Goal: Task Accomplishment & Management: Use online tool/utility

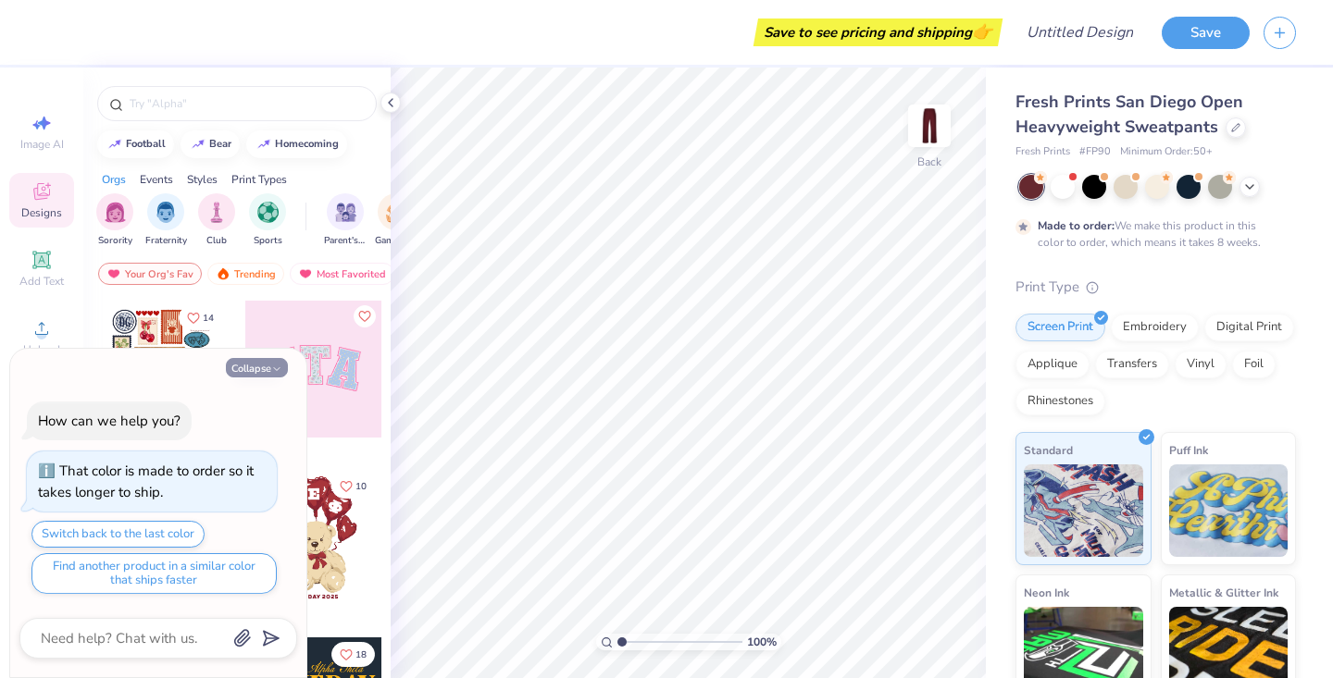
click at [277, 369] on icon "button" at bounding box center [276, 369] width 11 height 11
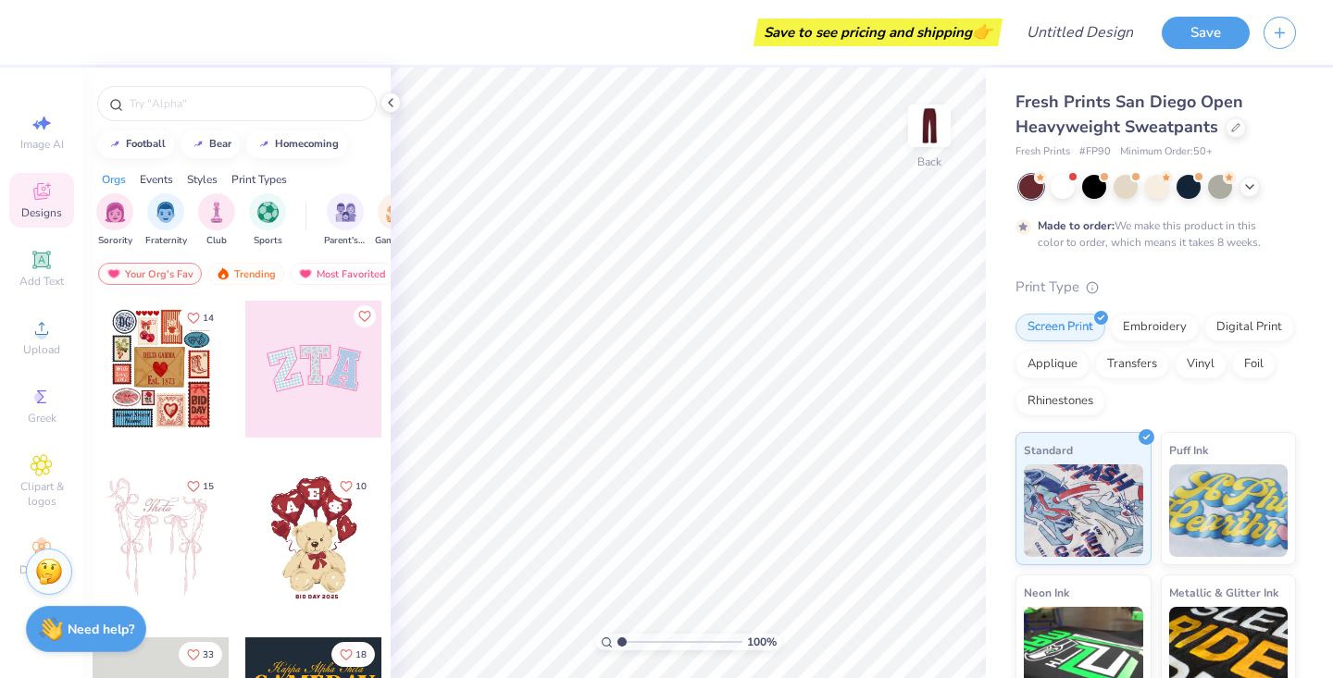
type textarea "x"
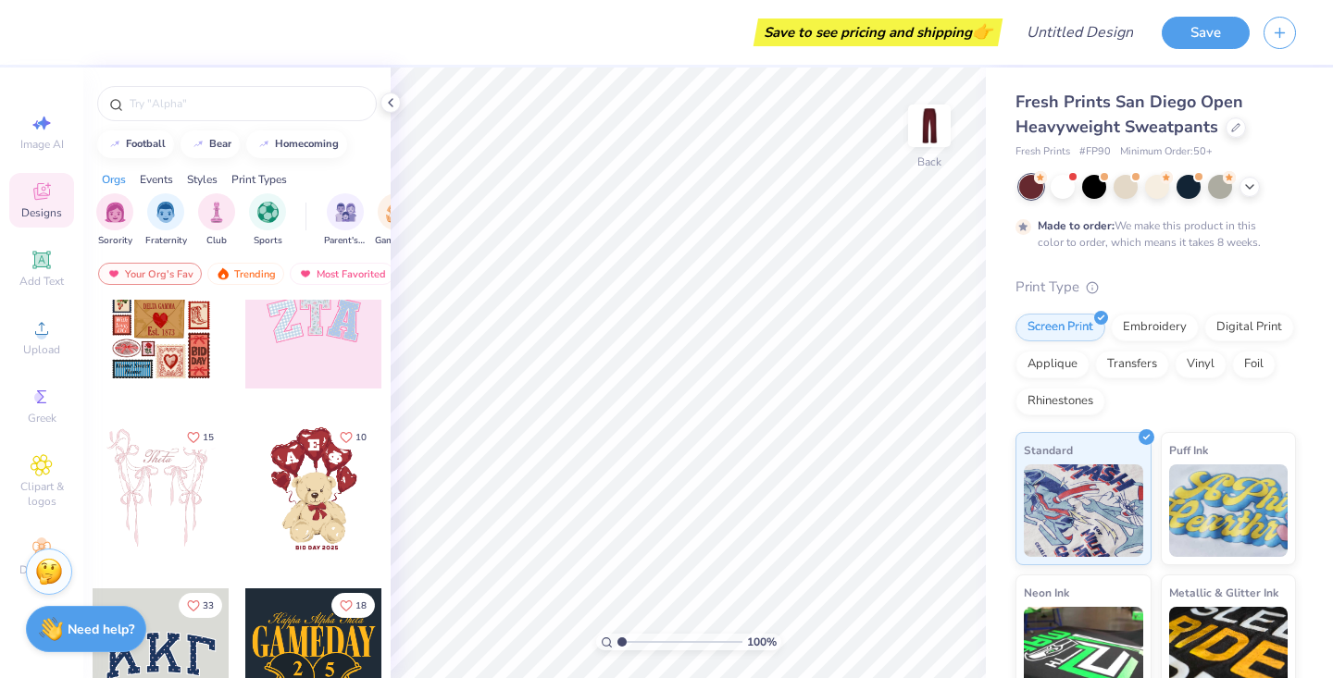
scroll to position [90, 0]
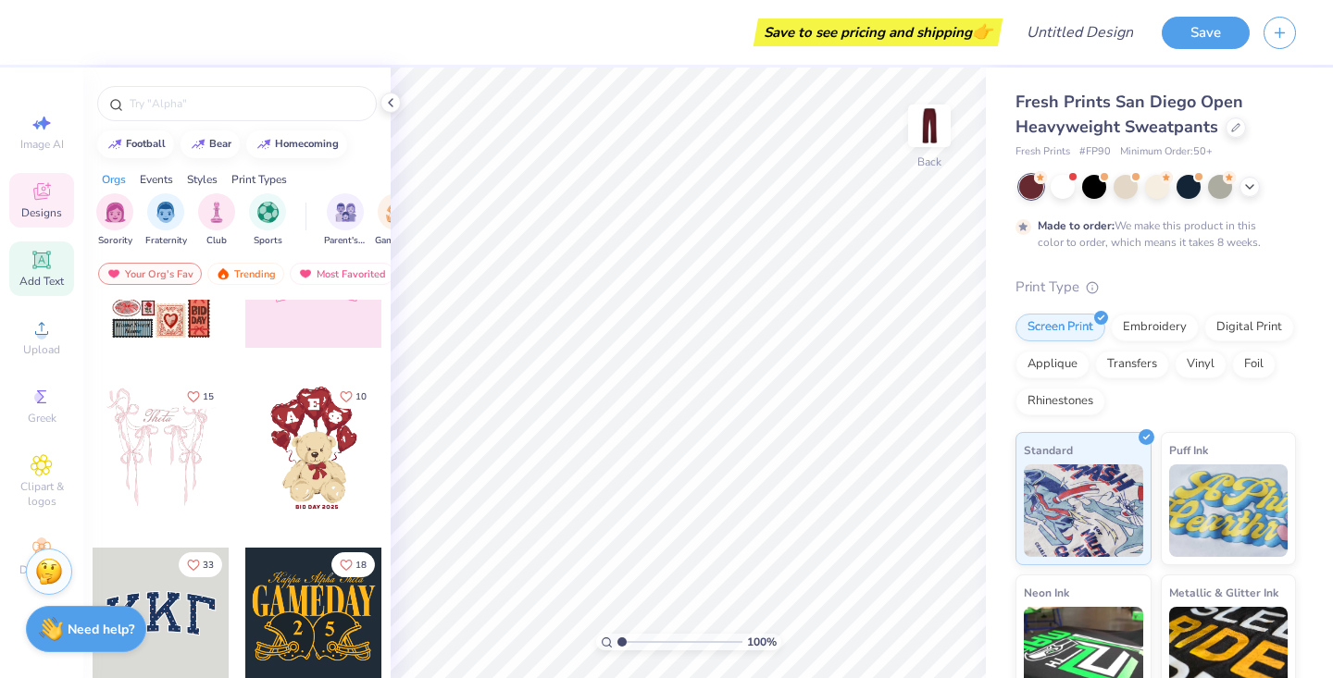
click at [42, 267] on icon at bounding box center [41, 260] width 18 height 18
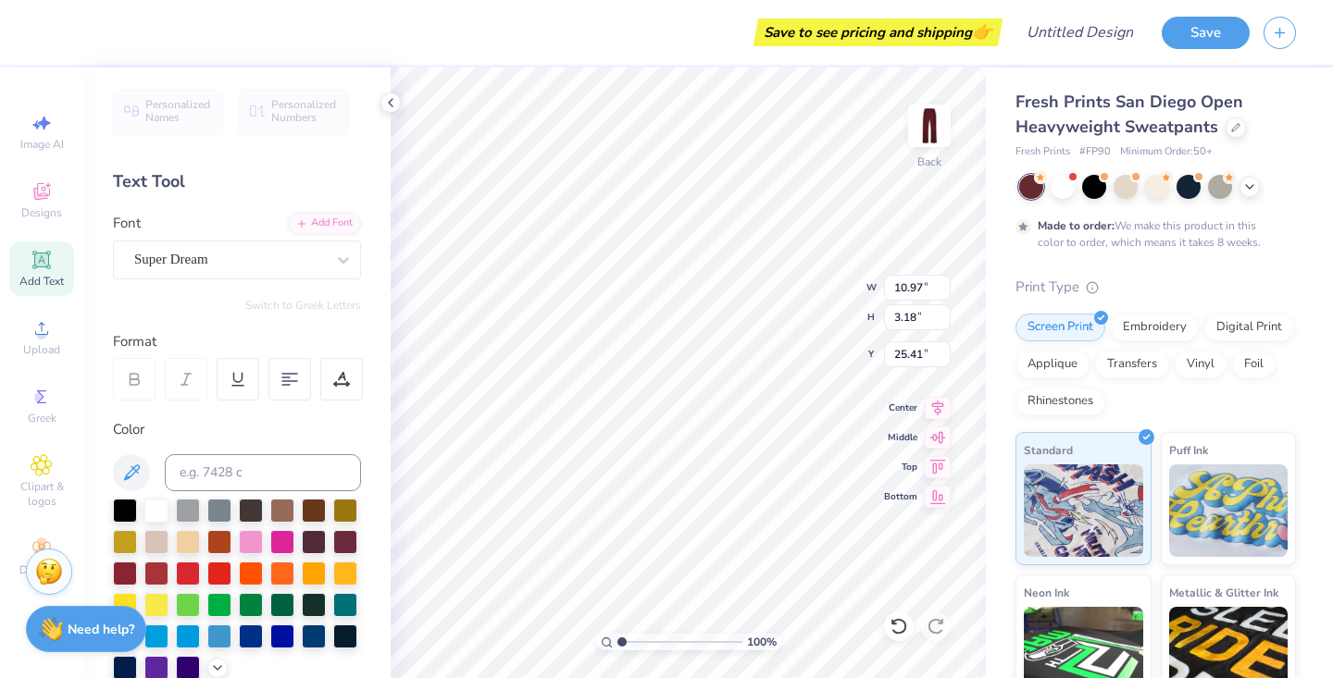
scroll to position [6, 0]
type textarea "P I P E T T E S"
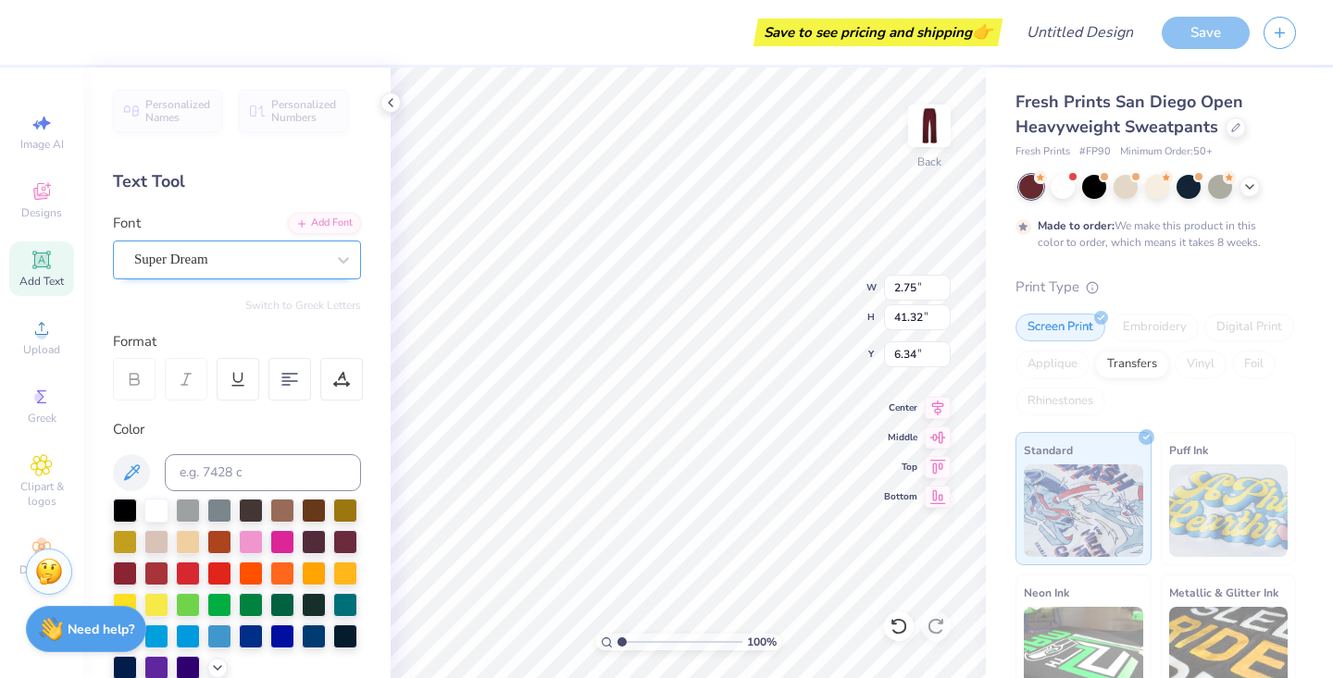
click at [260, 276] on div "Super Dream" at bounding box center [237, 260] width 248 height 39
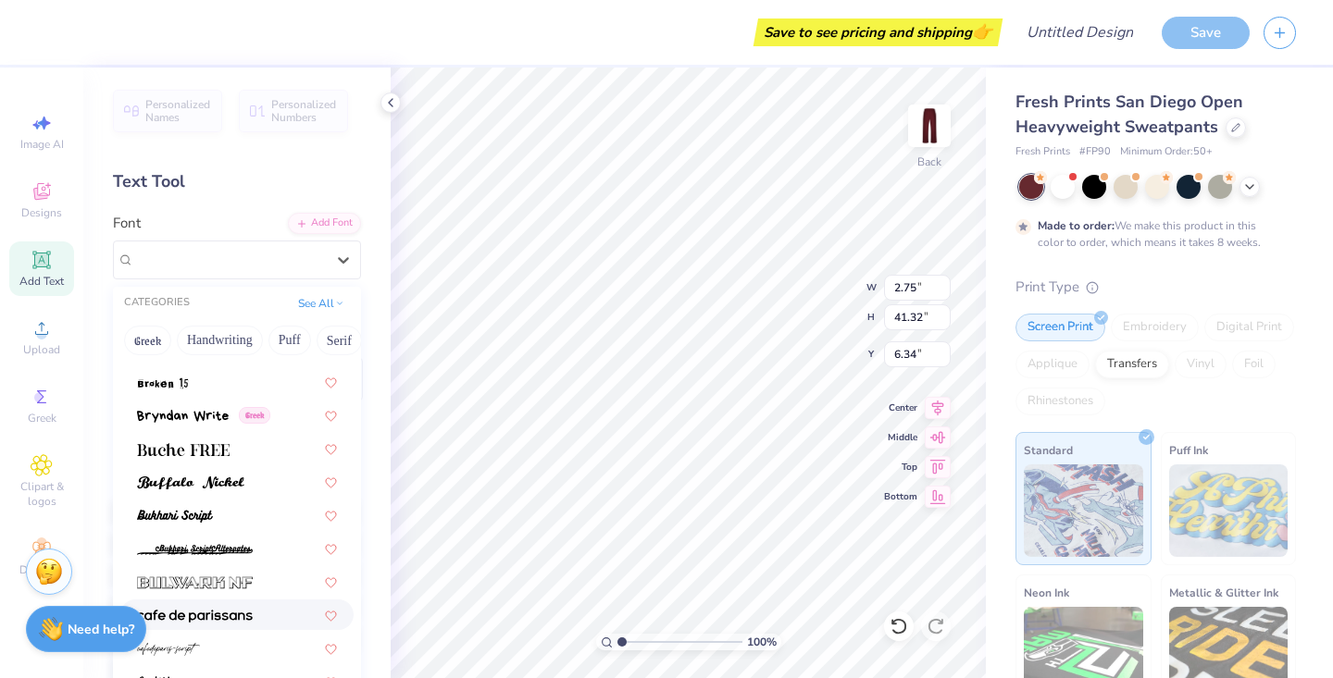
scroll to position [1625, 0]
click at [219, 442] on img at bounding box center [183, 448] width 93 height 13
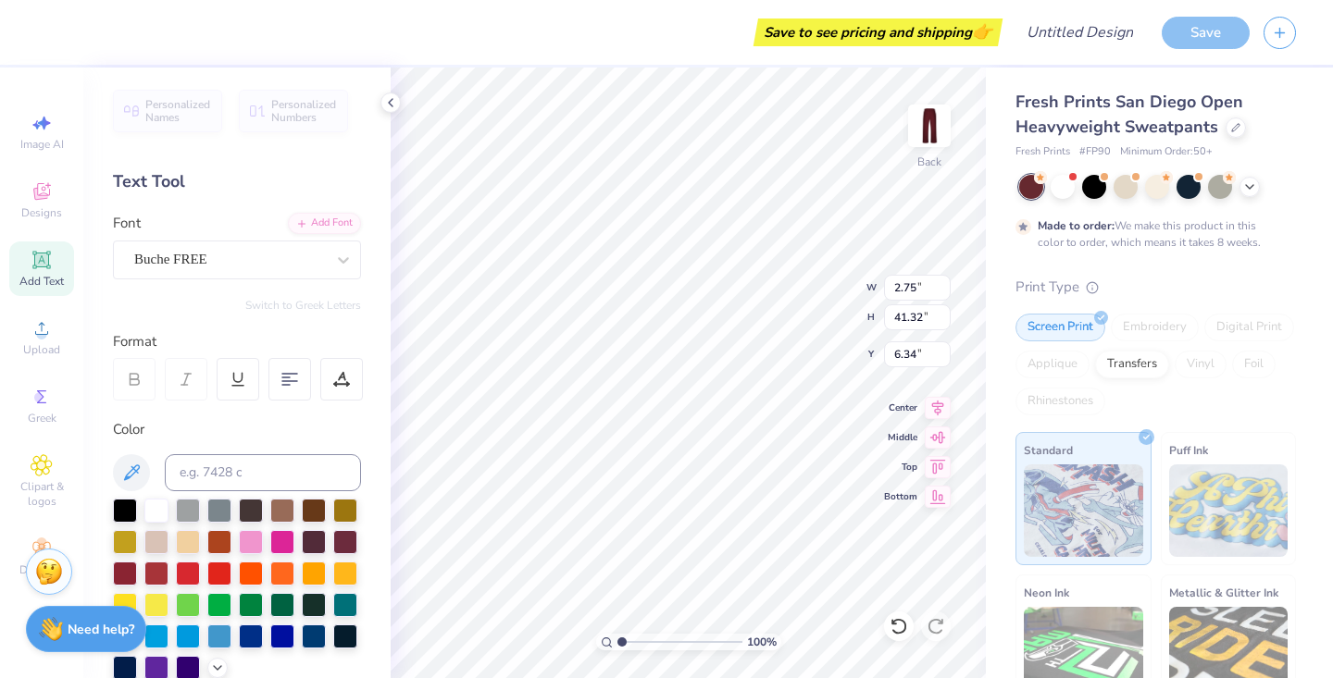
type input "2.67"
type input "41.18"
type input "6.41"
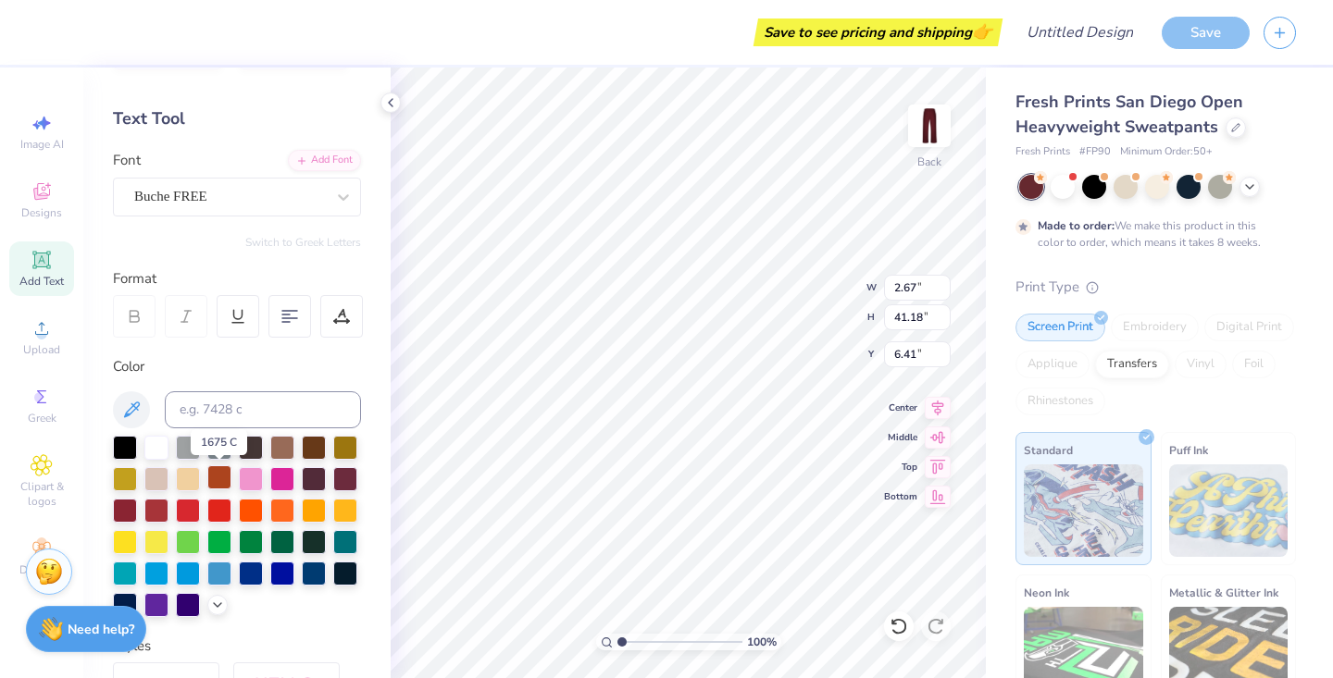
scroll to position [84, 0]
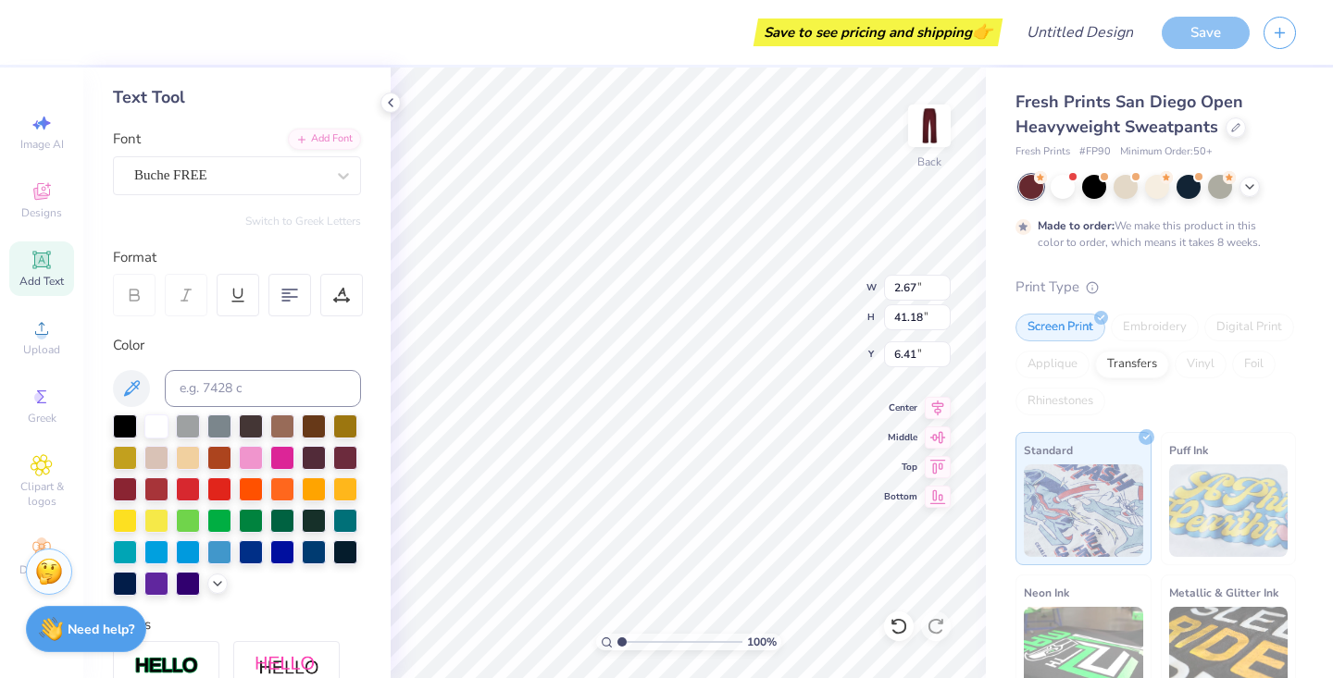
click at [327, 194] on div "Personalized Names Personalized Numbers Text Tool Add Font Font Buche FREE Swit…" at bounding box center [236, 373] width 307 height 611
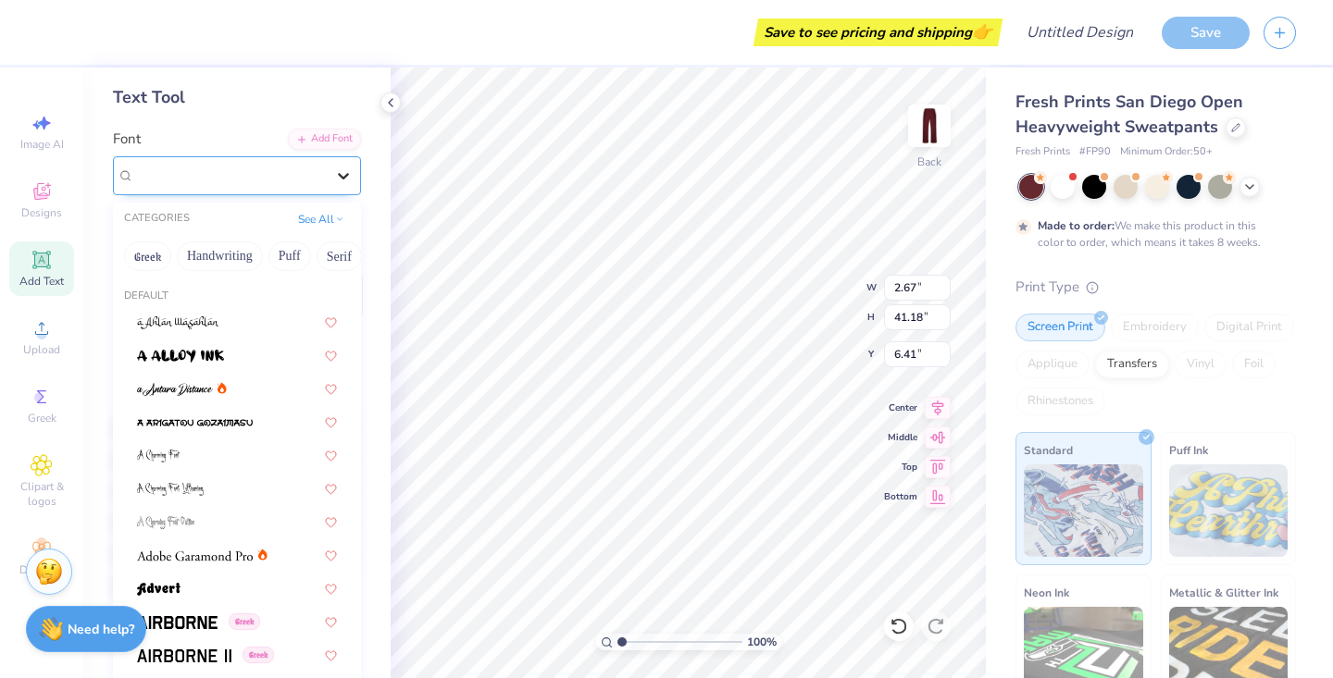
click at [330, 175] on div at bounding box center [343, 175] width 33 height 33
click at [329, 213] on button "See All" at bounding box center [320, 217] width 57 height 19
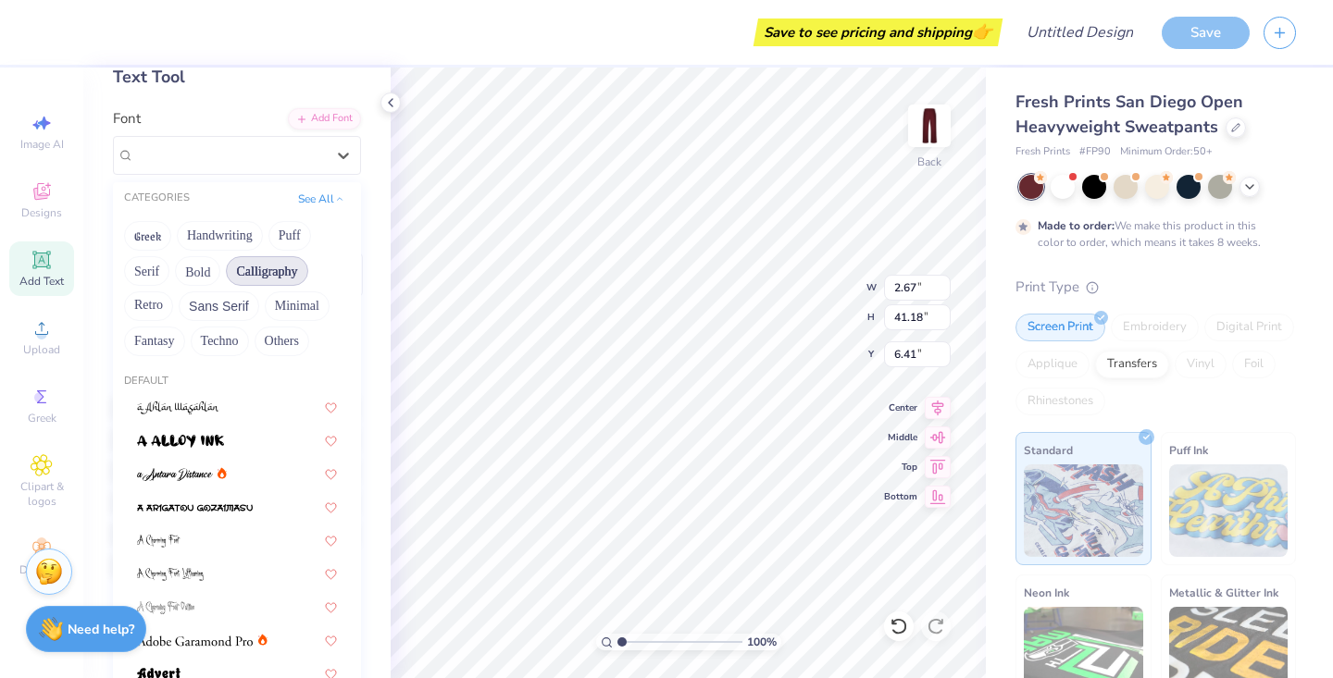
scroll to position [106, 0]
click at [325, 205] on button "See All" at bounding box center [320, 195] width 57 height 19
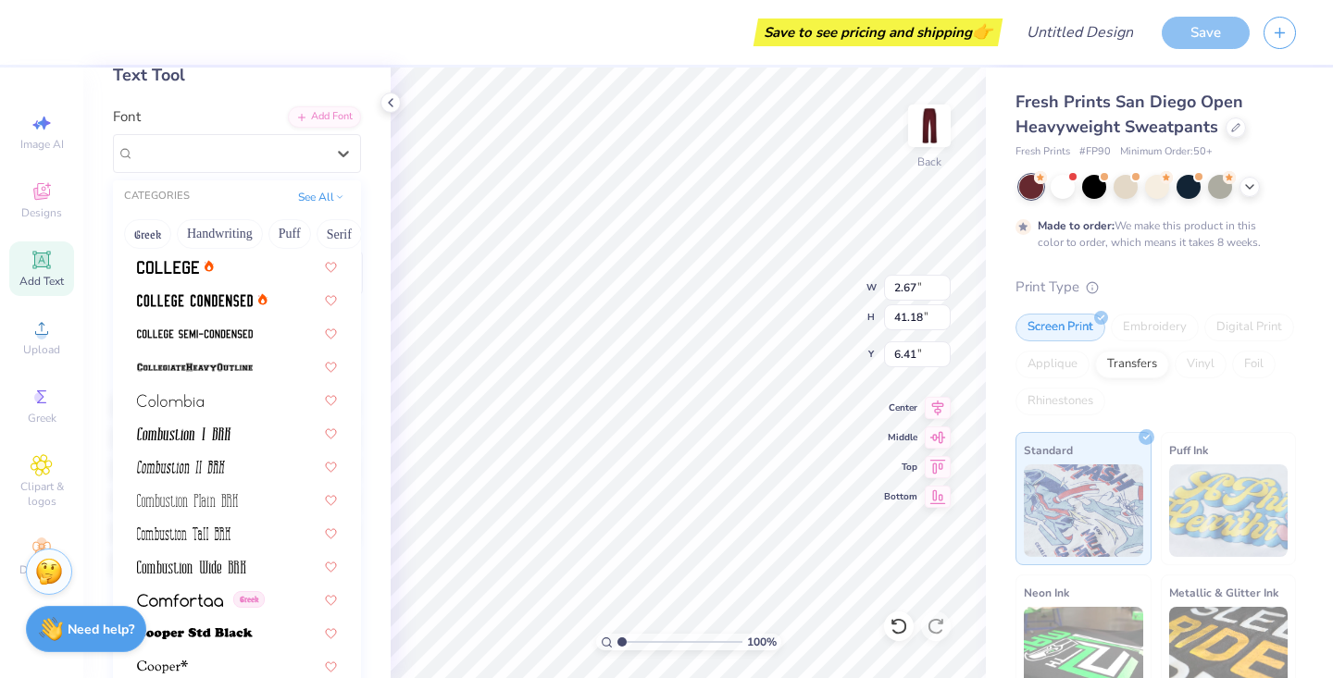
scroll to position [2431, 0]
click at [182, 299] on img at bounding box center [195, 302] width 116 height 13
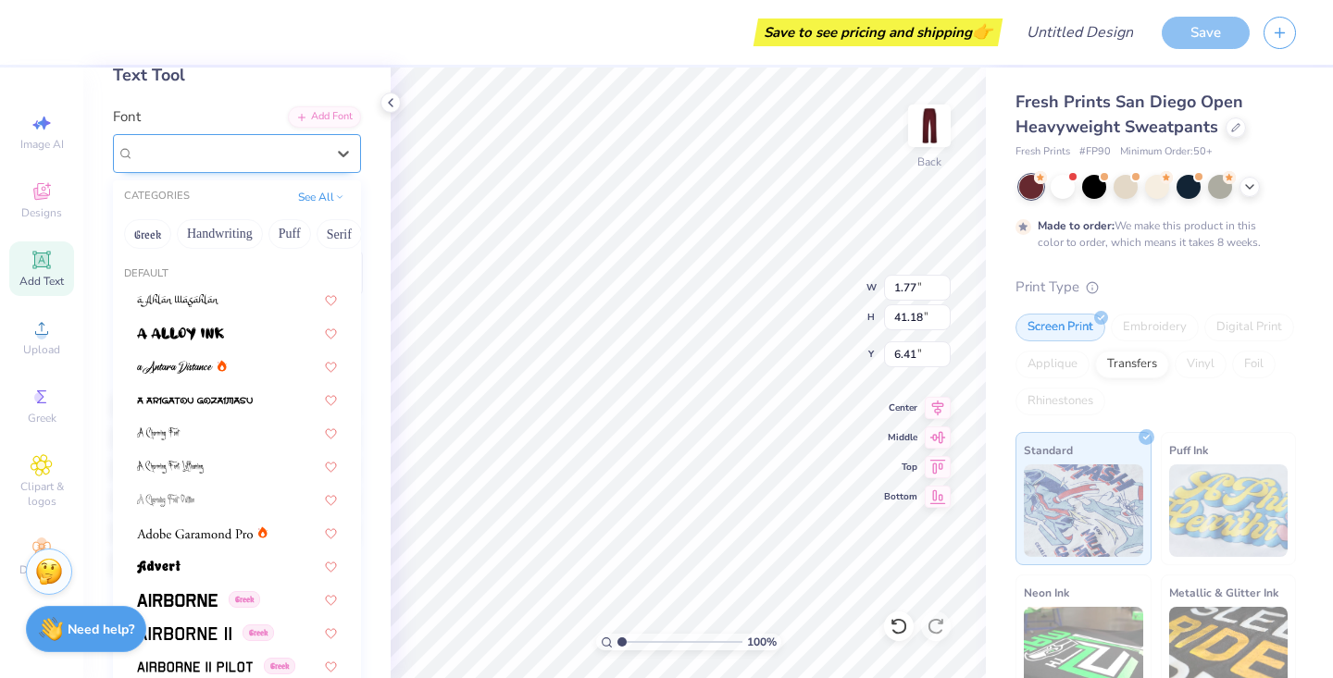
click at [254, 136] on div "College Condensed" at bounding box center [237, 153] width 248 height 39
click at [228, 235] on button "Handwriting" at bounding box center [220, 234] width 86 height 30
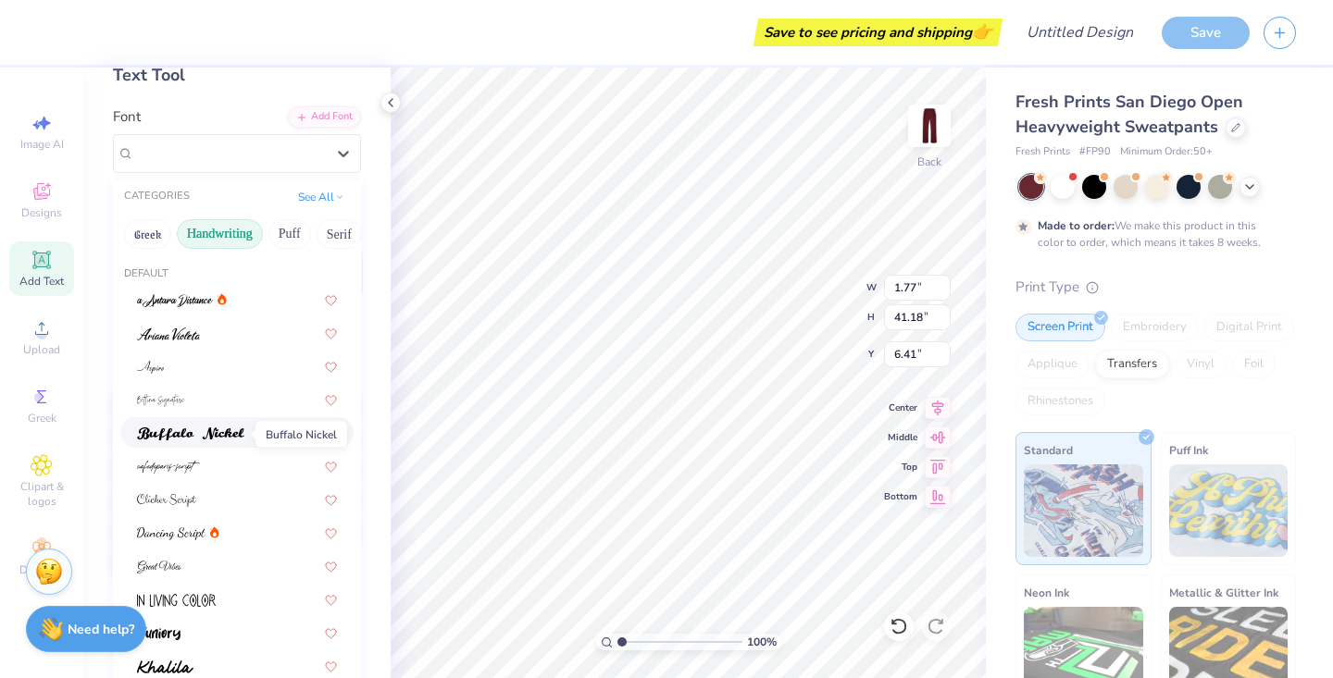
click at [195, 429] on img at bounding box center [190, 434] width 107 height 13
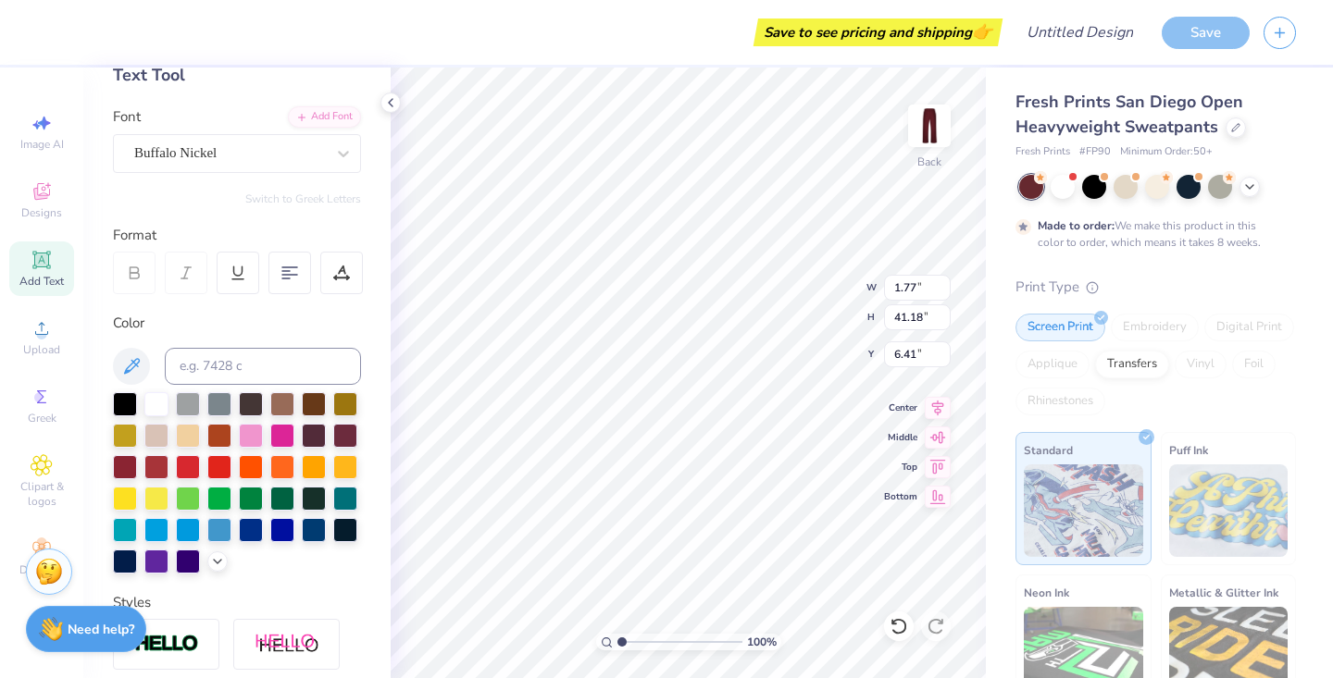
type input "3.05"
type input "41.29"
type input "6.36"
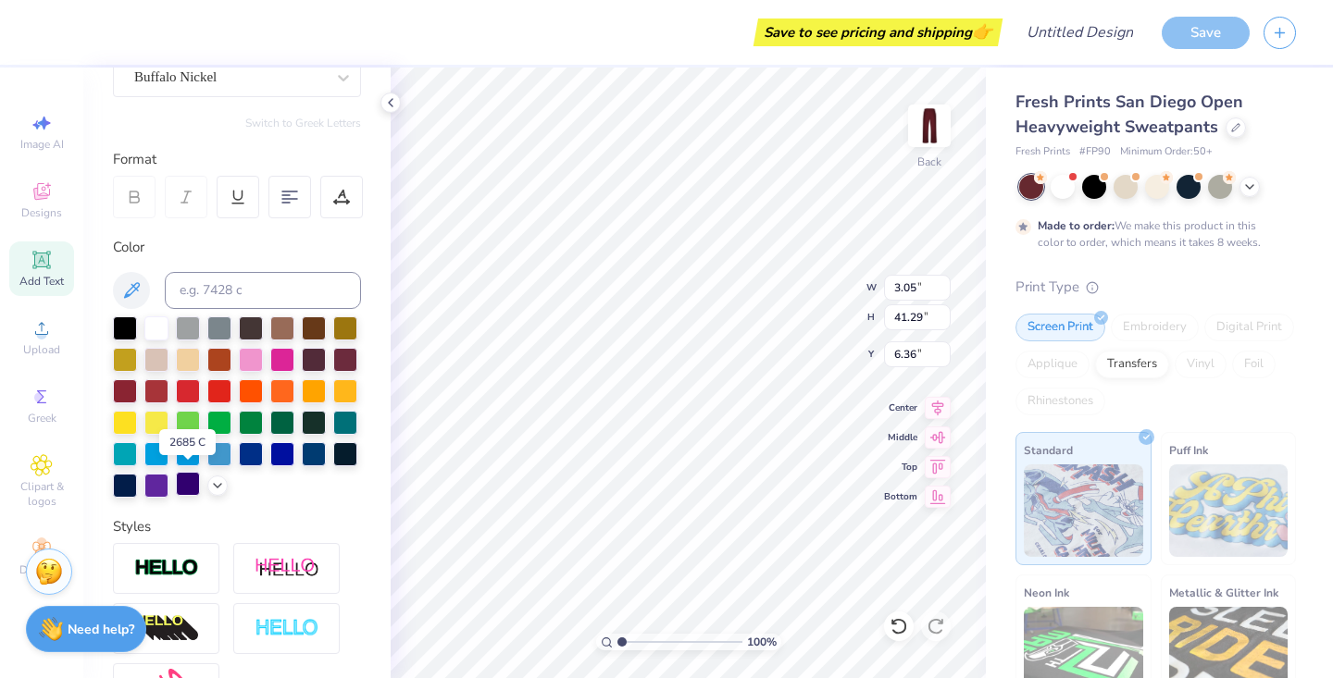
scroll to position [190, 0]
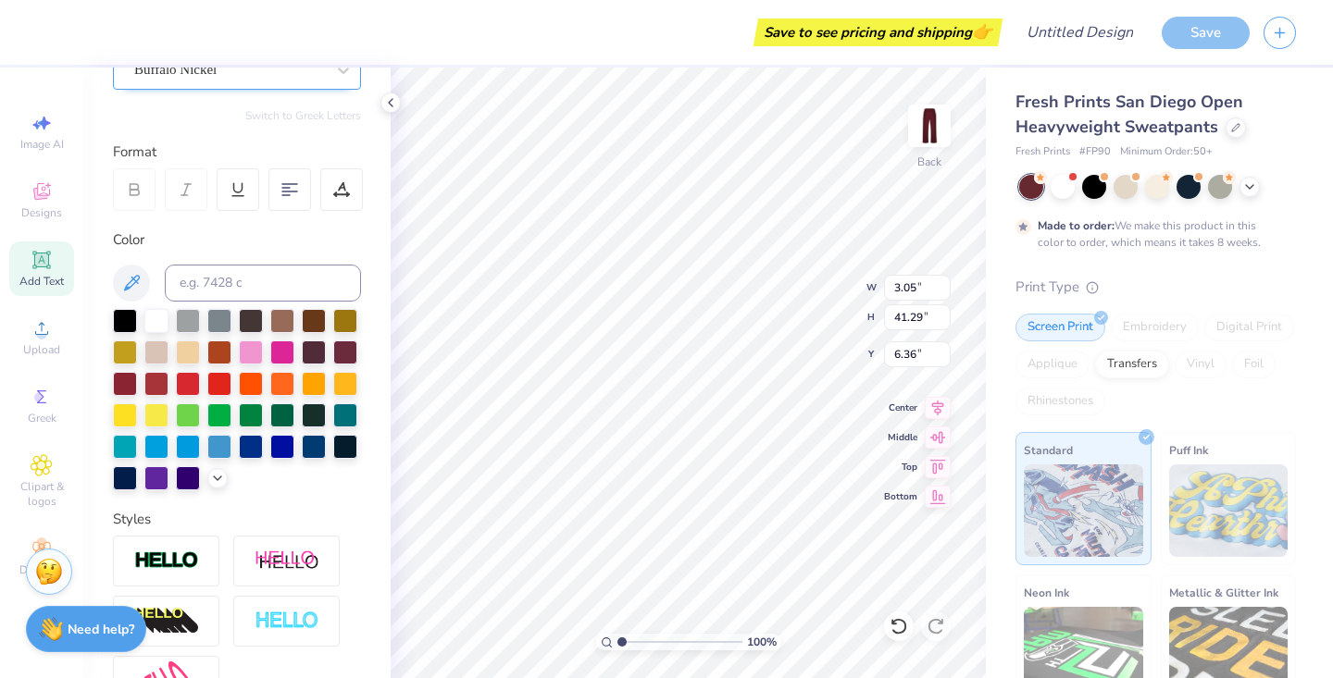
click at [304, 79] on div "Buffalo Nickel" at bounding box center [229, 70] width 194 height 29
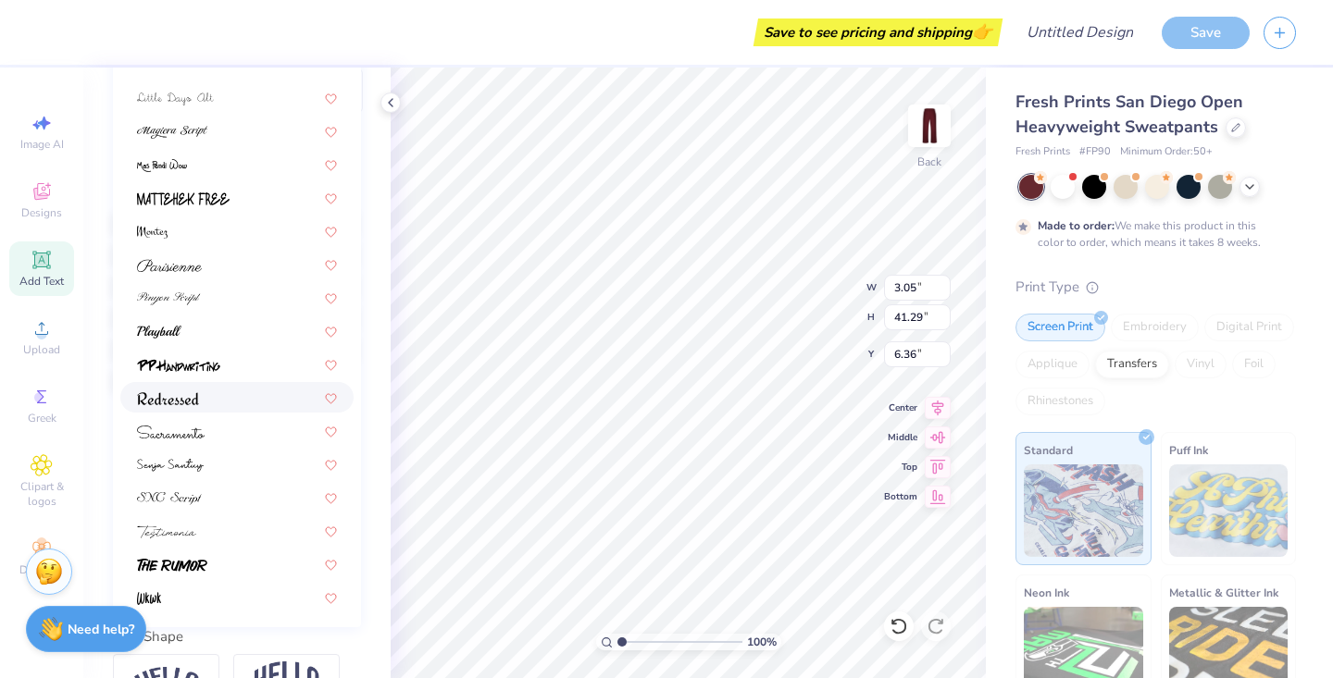
scroll to position [295, 0]
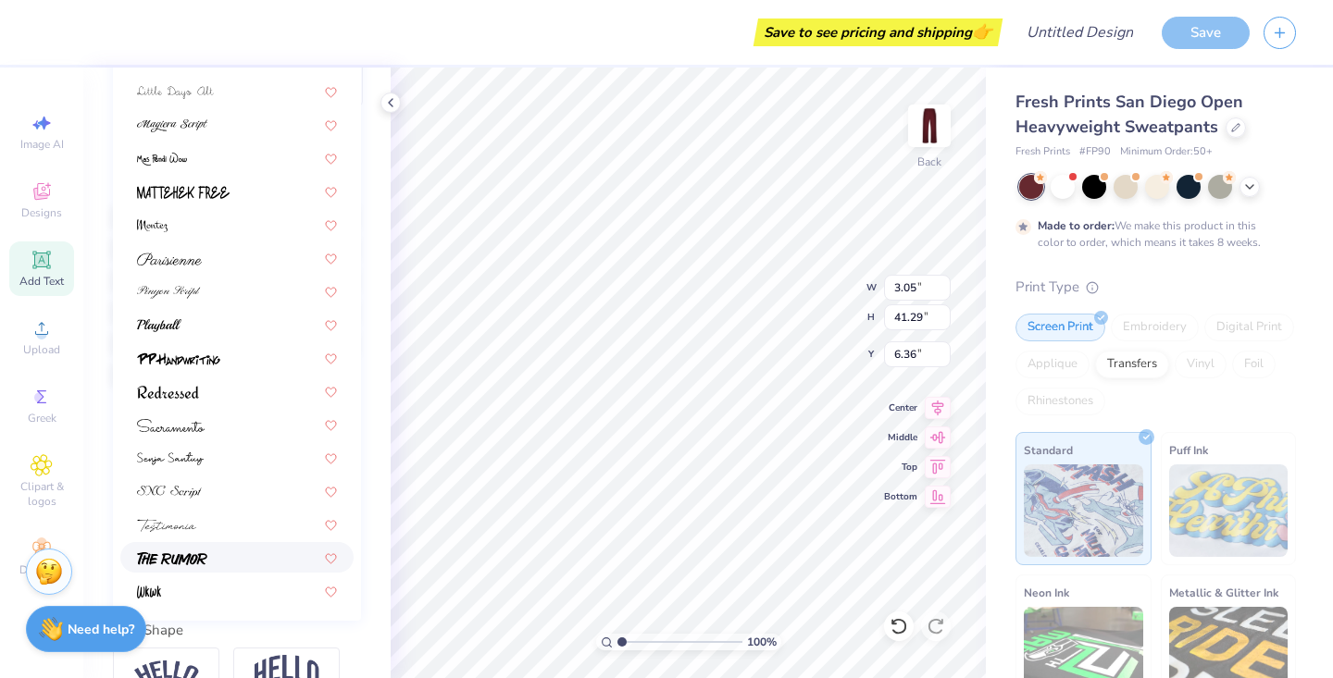
click at [156, 559] on img at bounding box center [172, 559] width 70 height 13
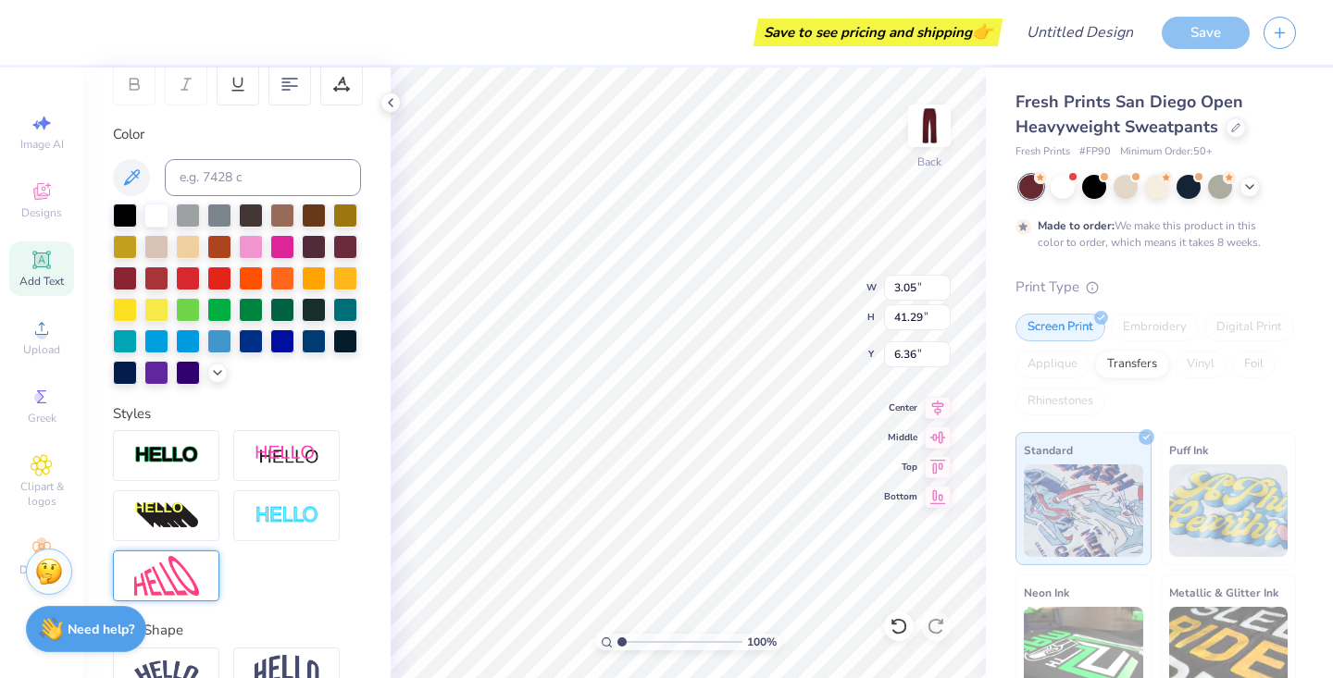
type input "3.82"
type input "41.55"
type input "6.22"
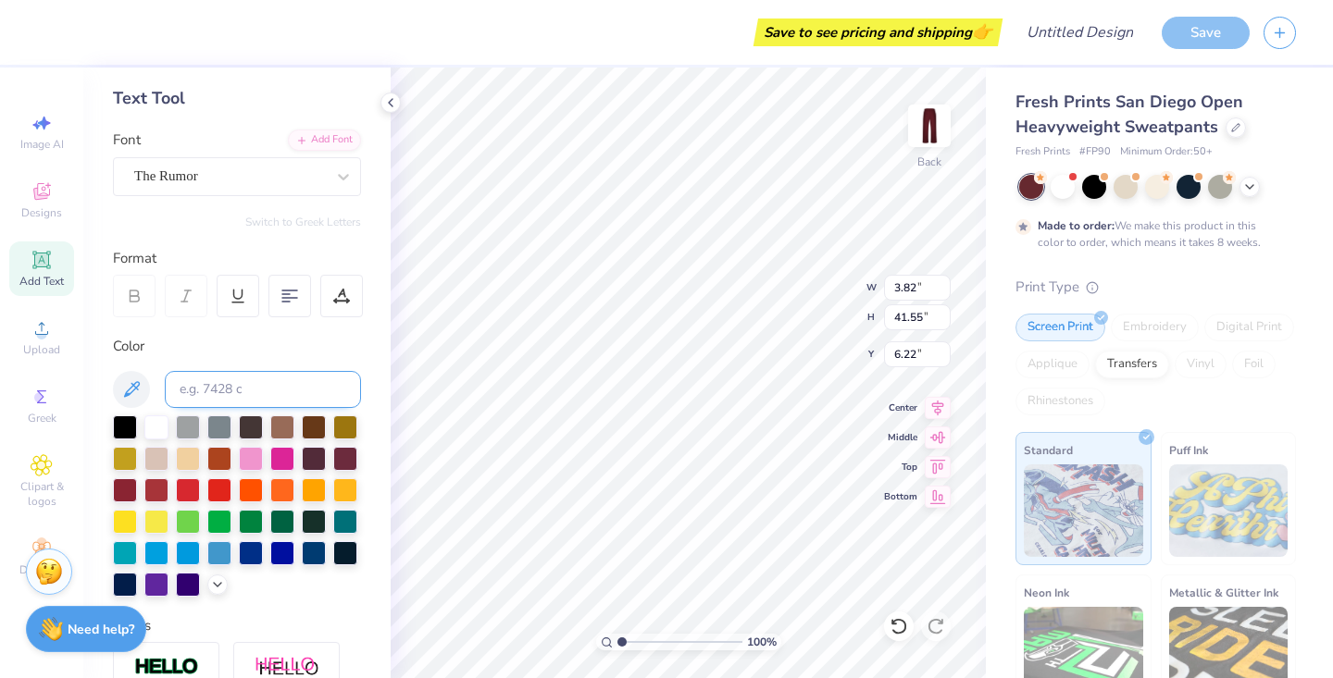
scroll to position [34, 0]
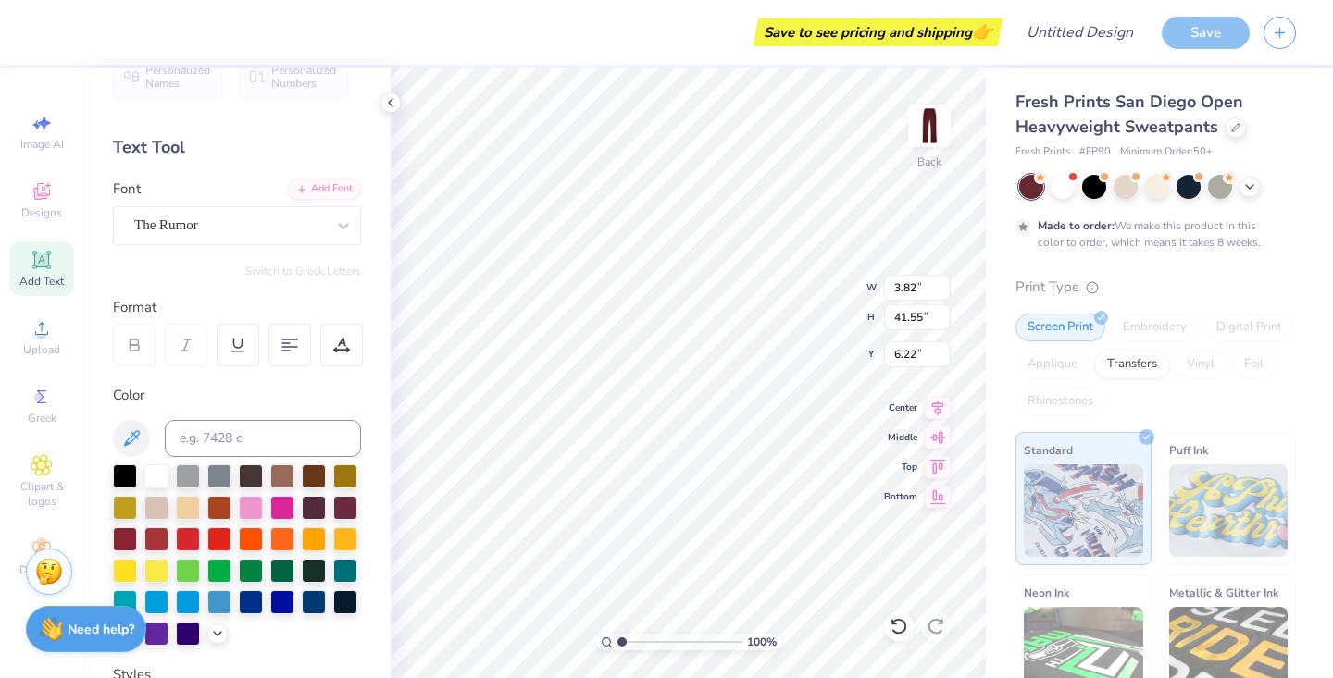
click at [277, 202] on div "Font The Rumor" at bounding box center [237, 212] width 248 height 67
click at [282, 240] on div "The Rumor" at bounding box center [237, 225] width 248 height 39
